Goal: Information Seeking & Learning: Learn about a topic

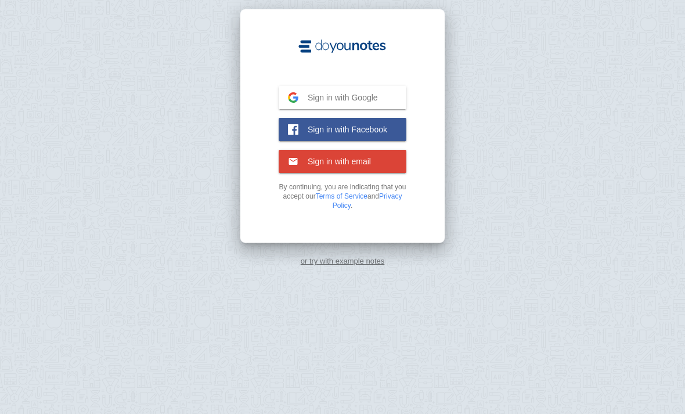
click at [367, 257] on link "or try with example notes" at bounding box center [343, 260] width 84 height 9
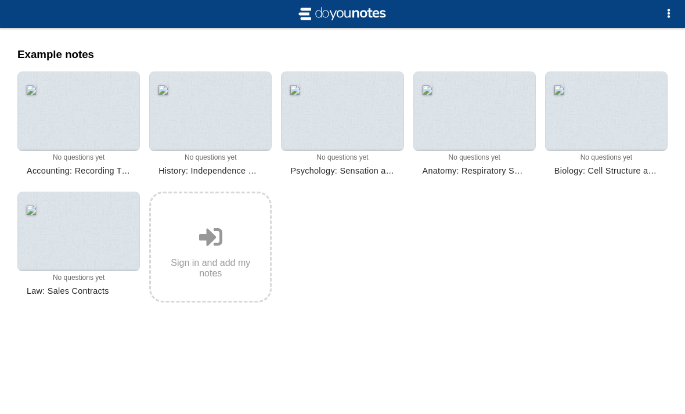
click at [493, 131] on div at bounding box center [474, 110] width 122 height 79
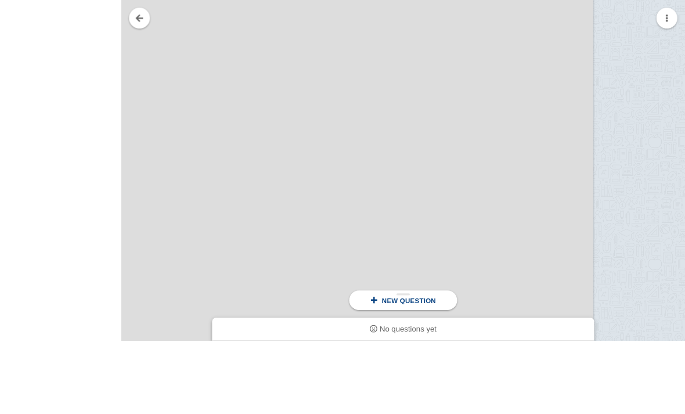
scroll to position [970, 0]
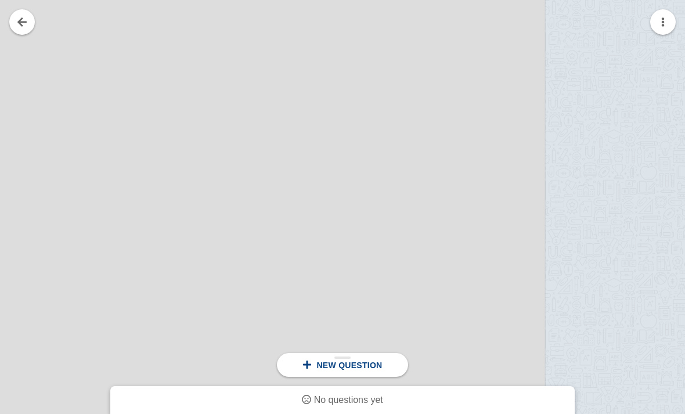
scroll to position [0, 569]
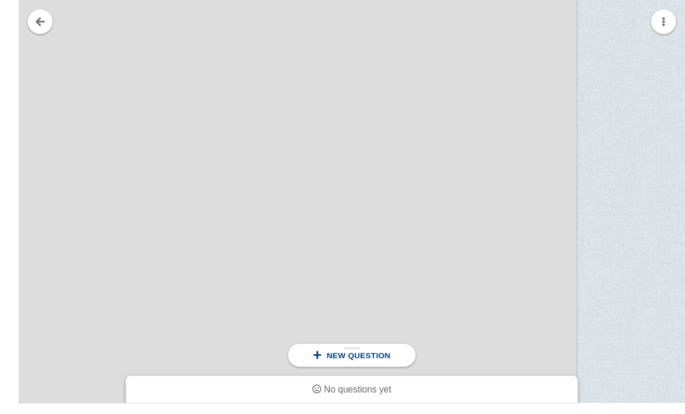
scroll to position [5017, 0]
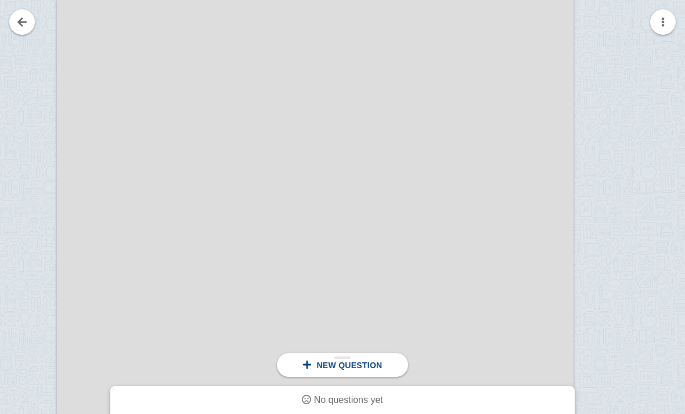
scroll to position [0, 55]
click at [360, 370] on div "New question" at bounding box center [342, 365] width 131 height 24
click at [525, 272] on div at bounding box center [315, 266] width 516 height 731
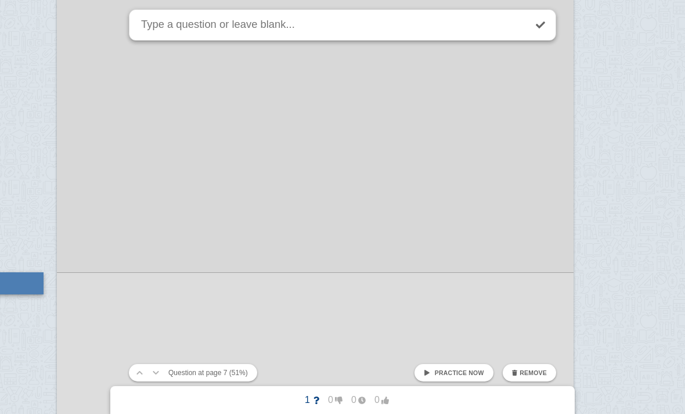
scroll to position [0, 27]
